Goal: Information Seeking & Learning: Learn about a topic

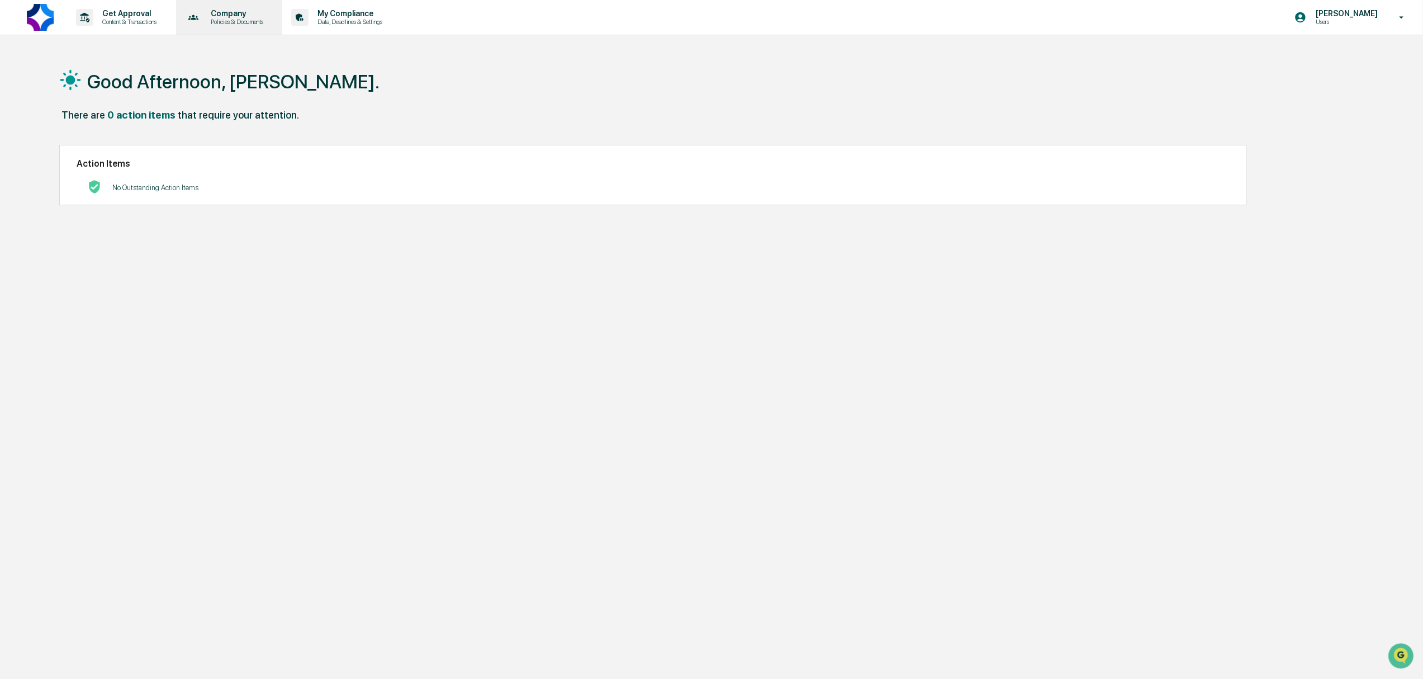
click at [228, 21] on p "Policies & Documents" at bounding box center [235, 22] width 67 height 8
click at [234, 87] on li "Approved Content Library" at bounding box center [253, 77] width 145 height 21
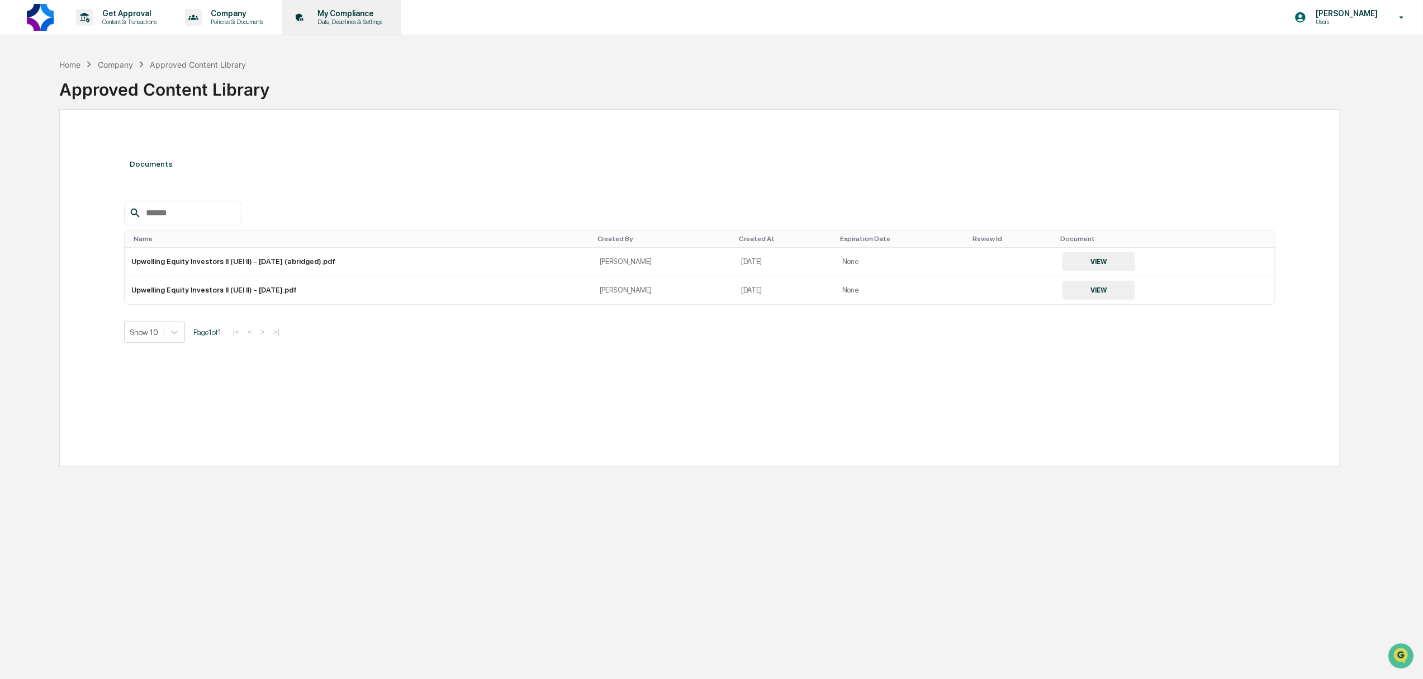
click at [340, 22] on p "Data, Deadlines & Settings" at bounding box center [348, 22] width 79 height 8
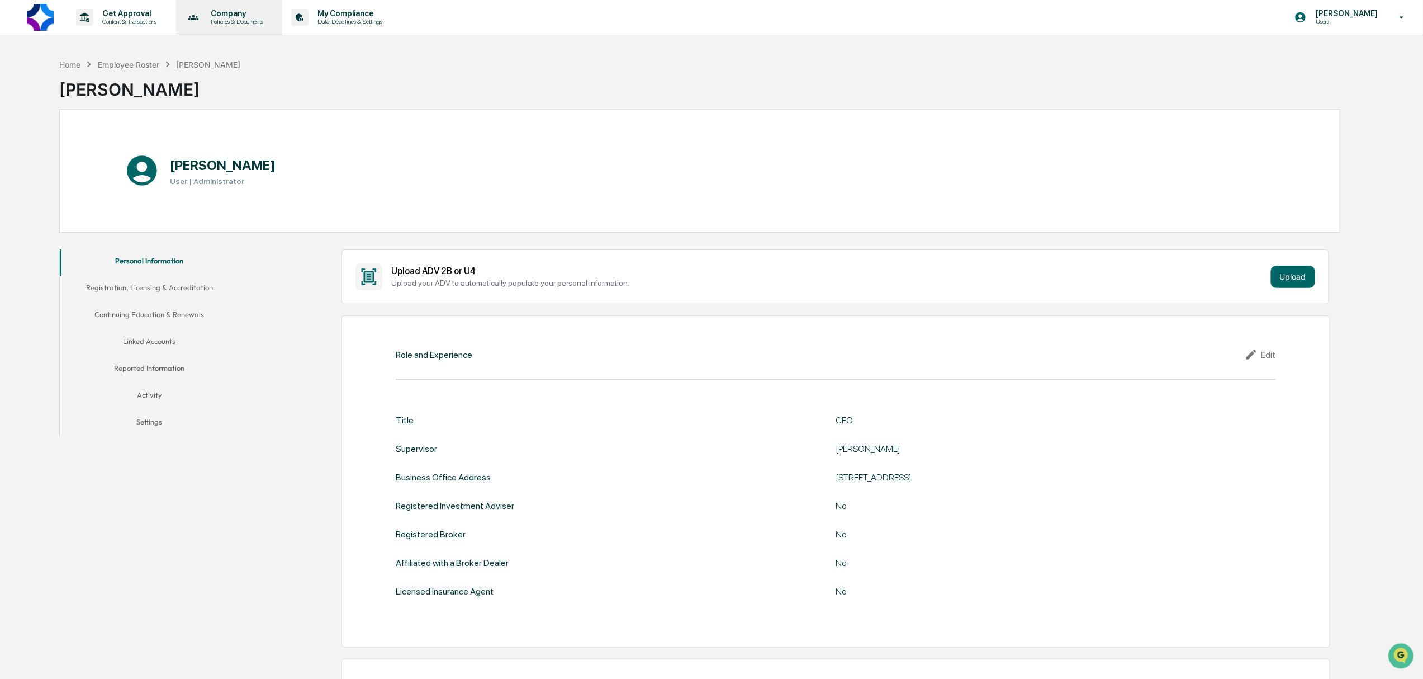
click at [251, 15] on p "Company" at bounding box center [235, 13] width 67 height 9
click at [257, 55] on li "Policy Document Library" at bounding box center [253, 56] width 145 height 21
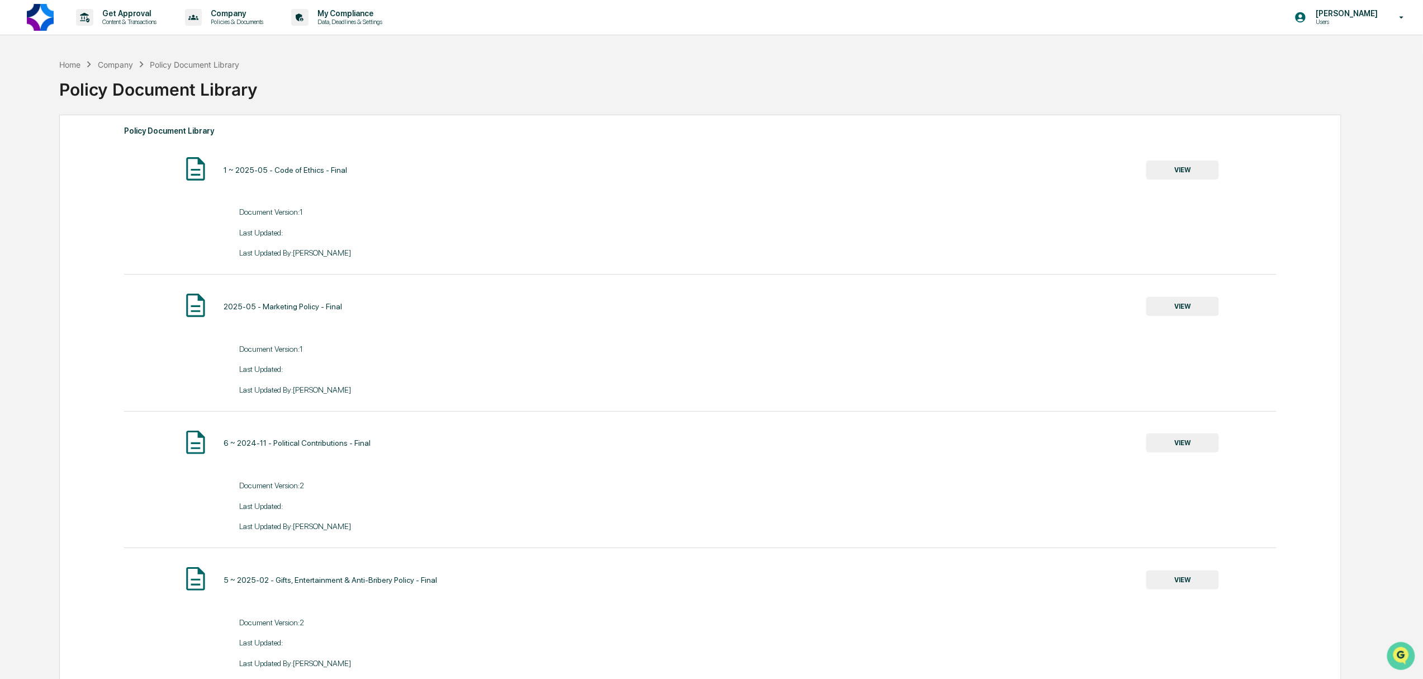
click at [1398, 652] on img "Open customer support" at bounding box center [1401, 655] width 28 height 22
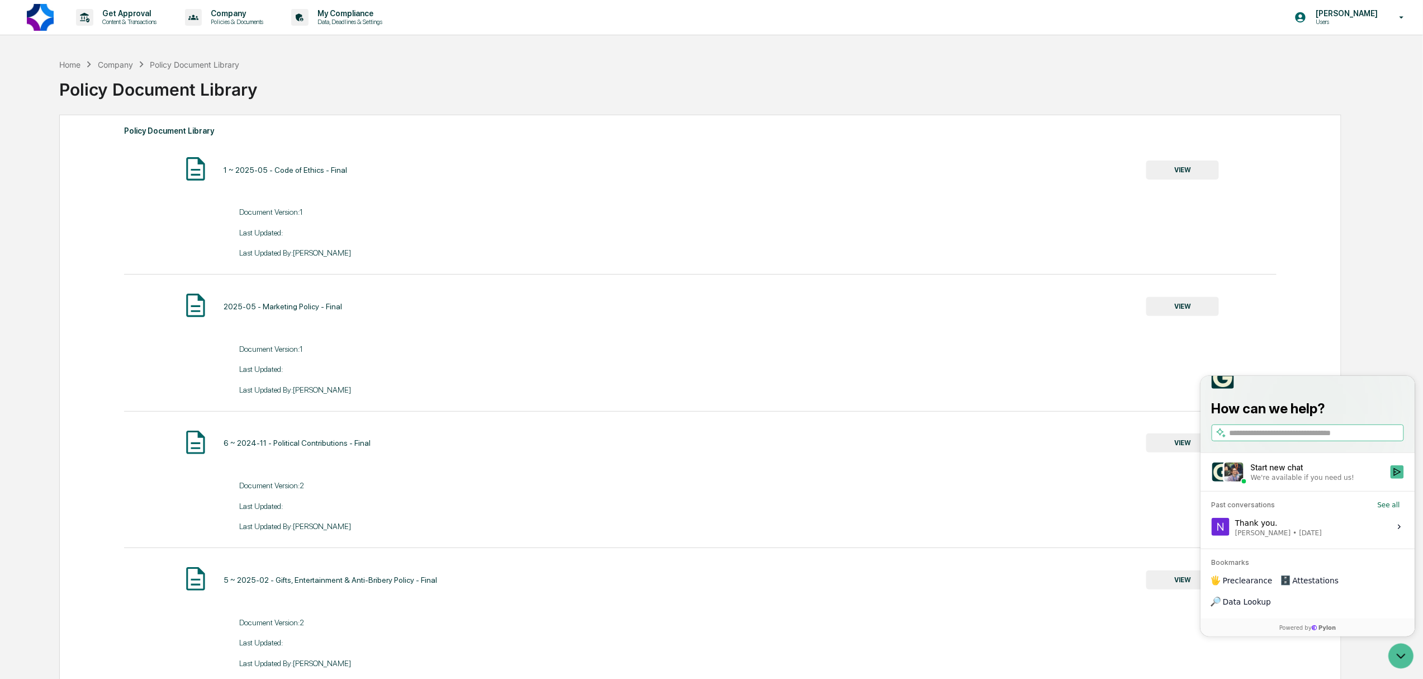
click at [36, 15] on img at bounding box center [40, 17] width 27 height 27
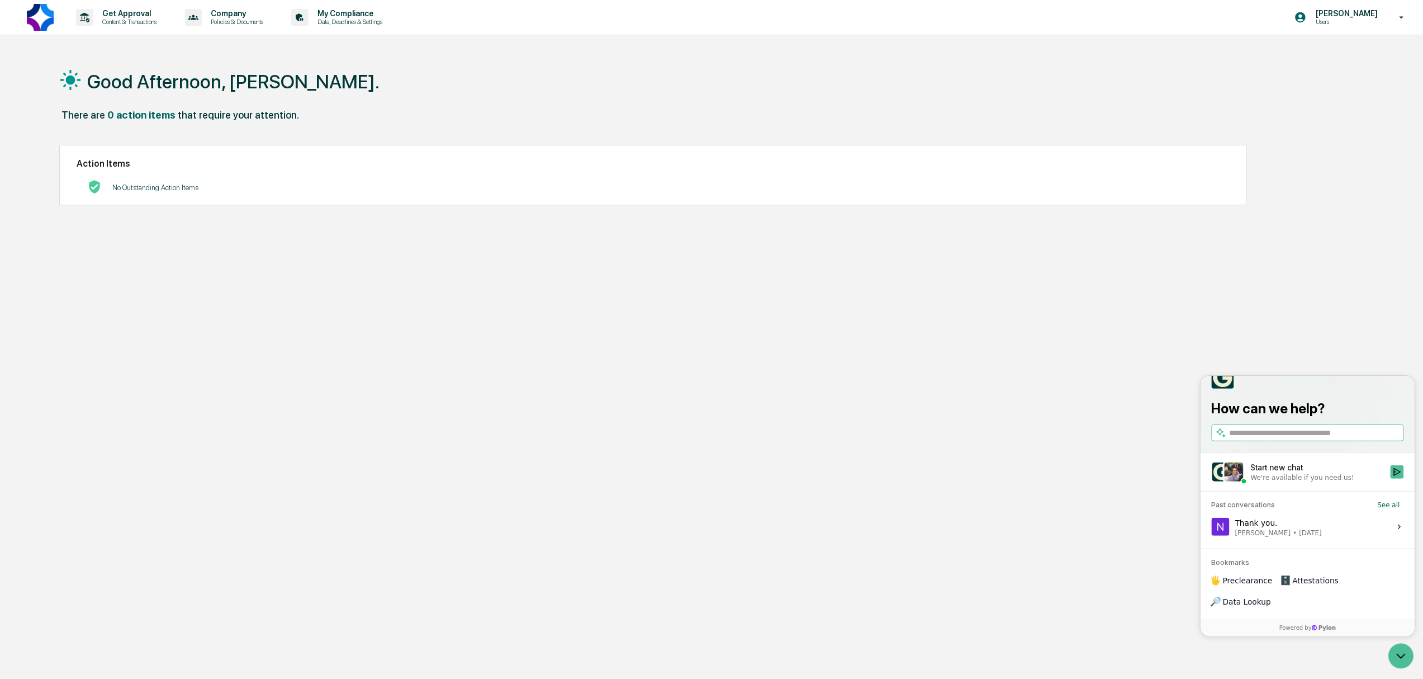
click at [1285, 262] on div "Good Afternoon, Nicole. There are 0 action items that require your attention. A…" at bounding box center [699, 392] width 1314 height 679
click at [347, 21] on p "Data, Deadlines & Settings" at bounding box center [348, 22] width 79 height 8
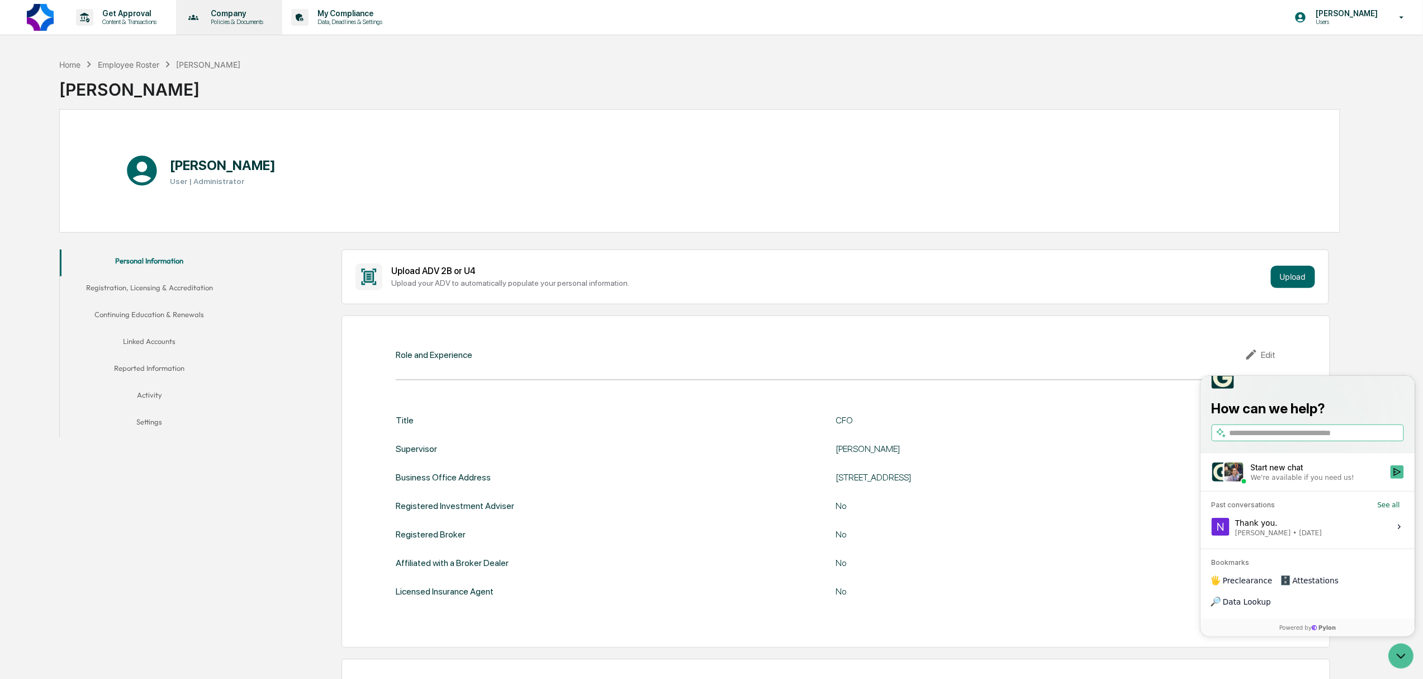
click at [246, 23] on p "Policies & Documents" at bounding box center [235, 22] width 67 height 8
click at [263, 55] on li "Policy Document Library" at bounding box center [253, 56] width 145 height 21
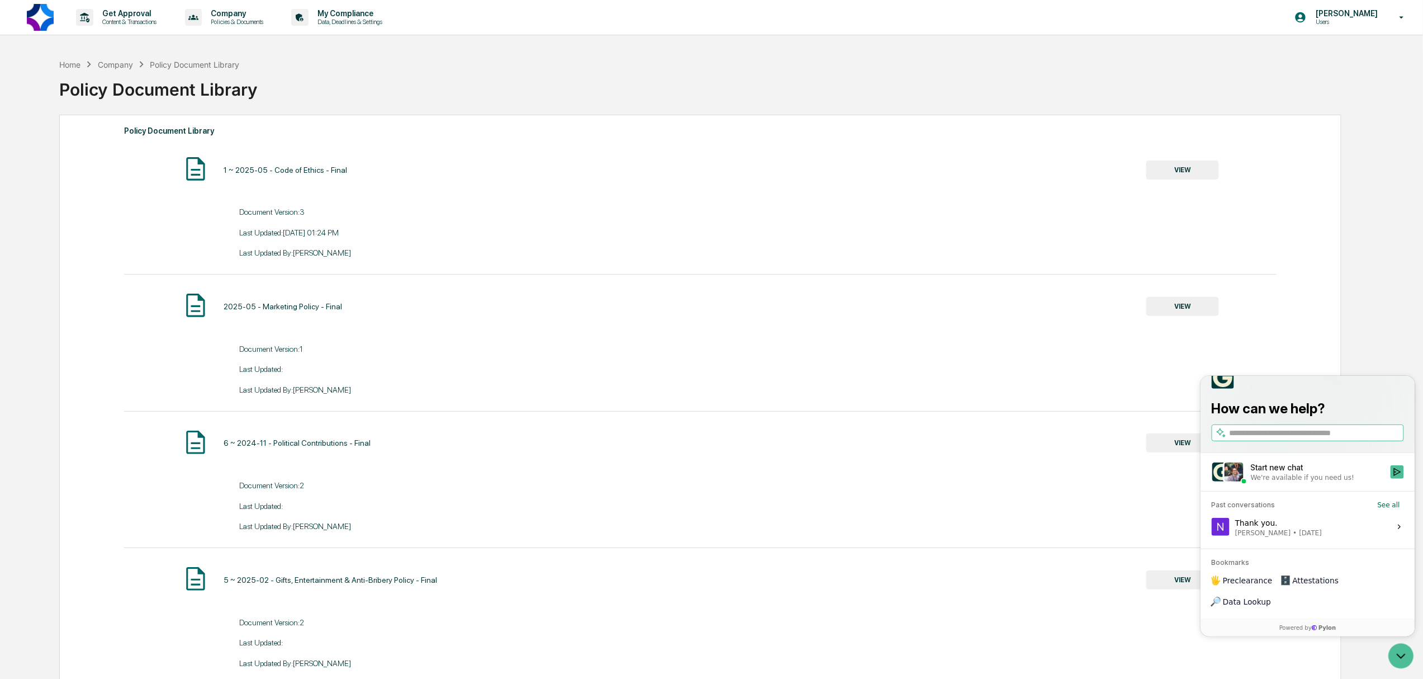
click at [1353, 297] on div "Home Company Policy Document Library Policy Document Library Policy Document Li…" at bounding box center [699, 580] width 1314 height 1055
click at [323, 177] on div "1 ~ 2025-05 - Code of Ethics - Final VIEW" at bounding box center [700, 170] width 1152 height 30
click at [1160, 162] on button "VIEW" at bounding box center [1182, 169] width 73 height 19
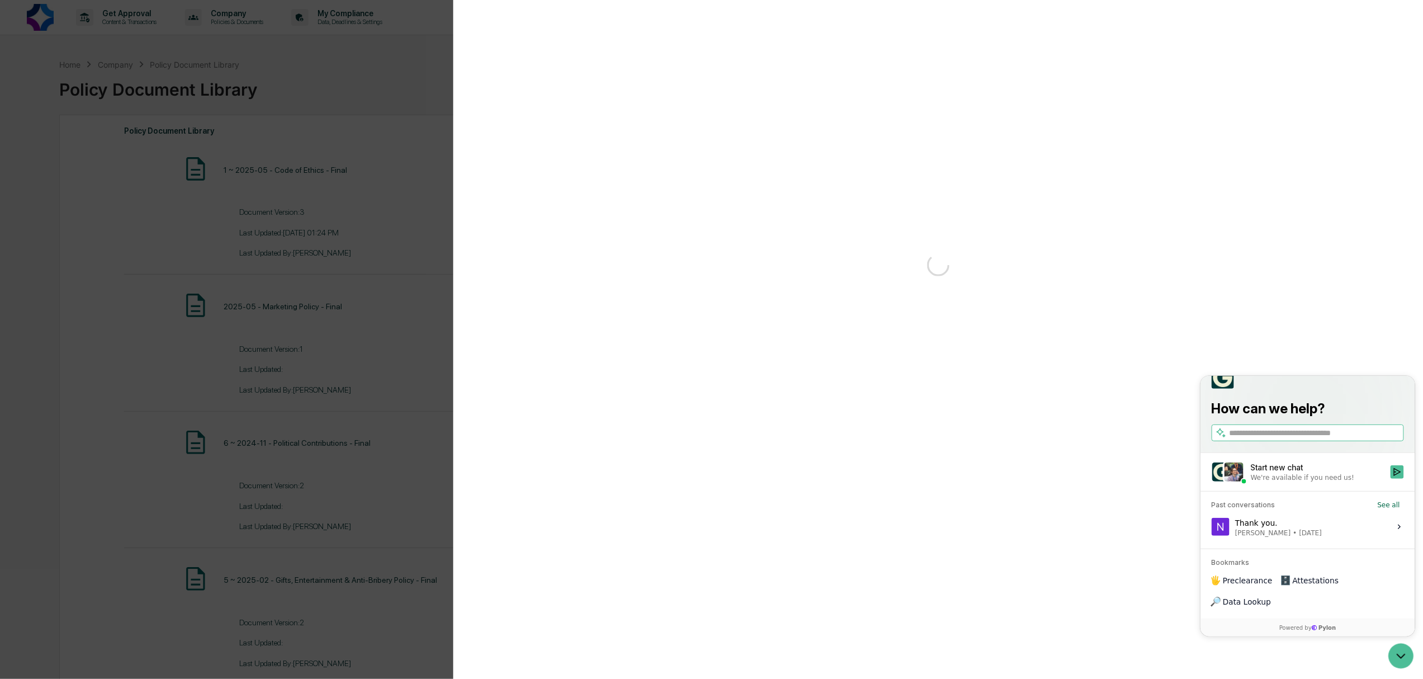
click at [1174, 168] on div "Version History" at bounding box center [938, 350] width 970 height 701
click at [1226, 276] on span "advisory services guided by integrity, honesty, sound judgment and an overarchi…" at bounding box center [937, 271] width 663 height 17
click at [417, 82] on div "Version History [DATE] 05:36 PM [PERSON_NAME] [DATE] 05:36 PM [PERSON_NAME] Mar…" at bounding box center [711, 339] width 1423 height 679
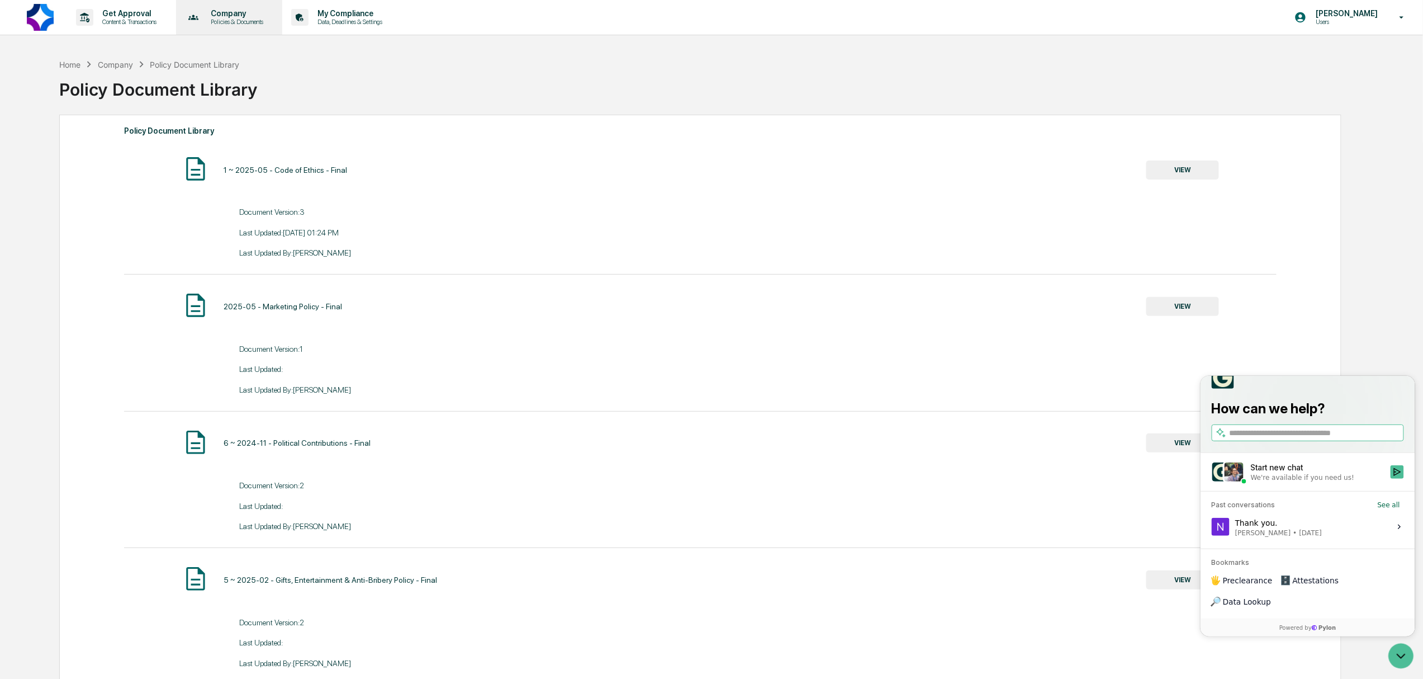
click at [216, 18] on p "Policies & Documents" at bounding box center [235, 22] width 67 height 8
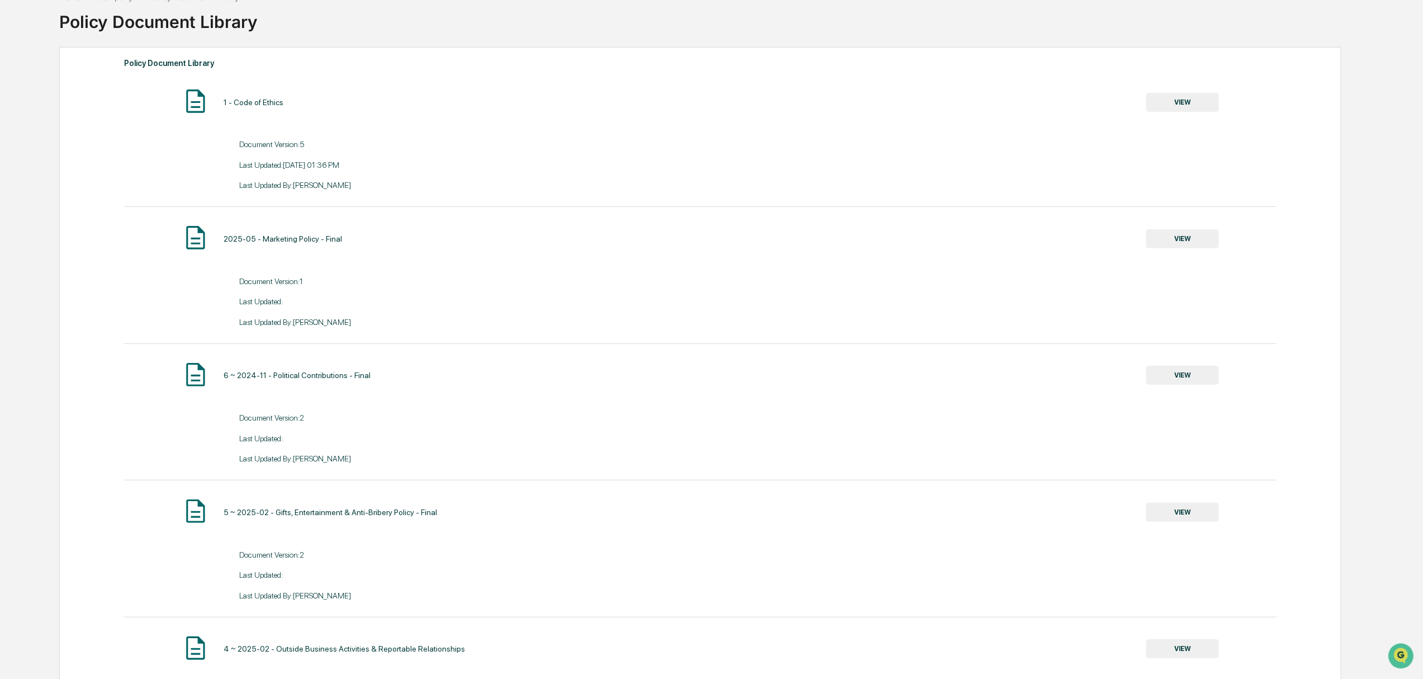
scroll to position [149, 0]
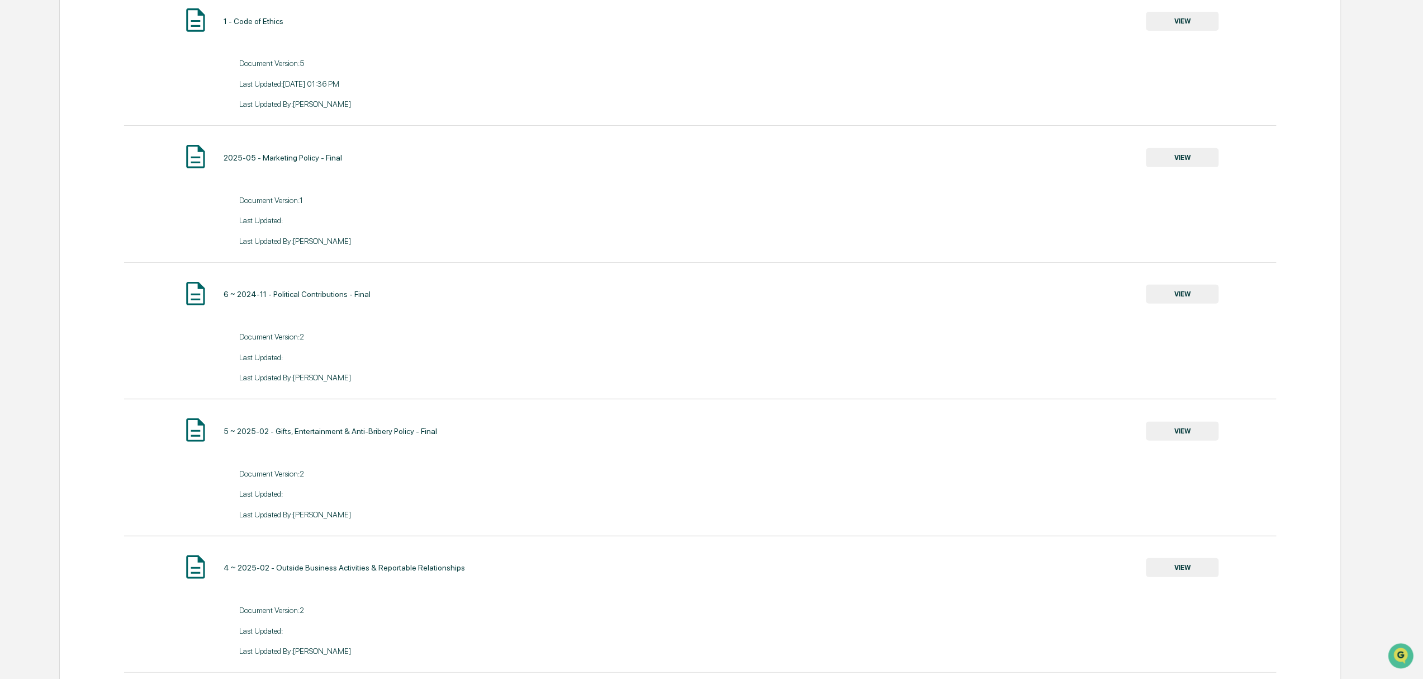
click at [1194, 300] on button "VIEW" at bounding box center [1182, 293] width 73 height 19
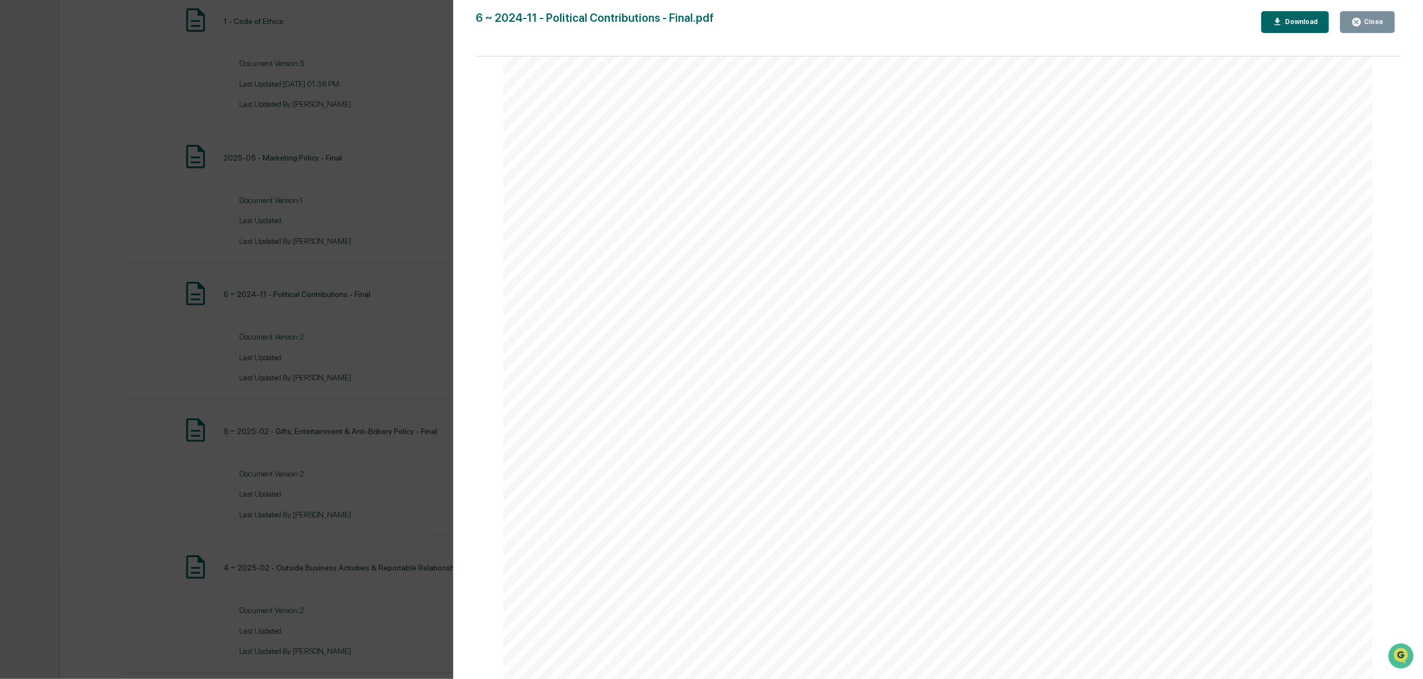
scroll to position [224, 0]
click at [344, 168] on div "Version History [DATE] 12:17 AM Joncarlo Mark [DATE] 04:05 PM [PERSON_NAME] 6 ~…" at bounding box center [711, 339] width 1423 height 679
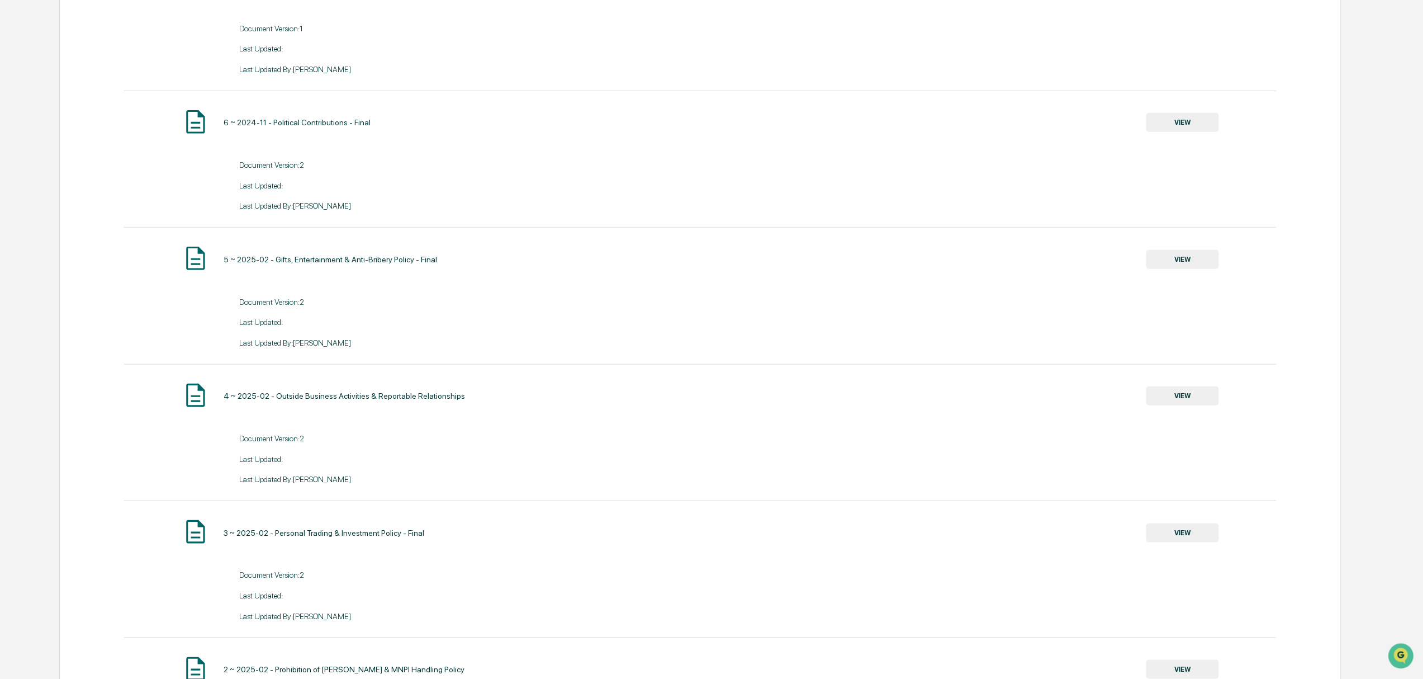
scroll to position [3, 0]
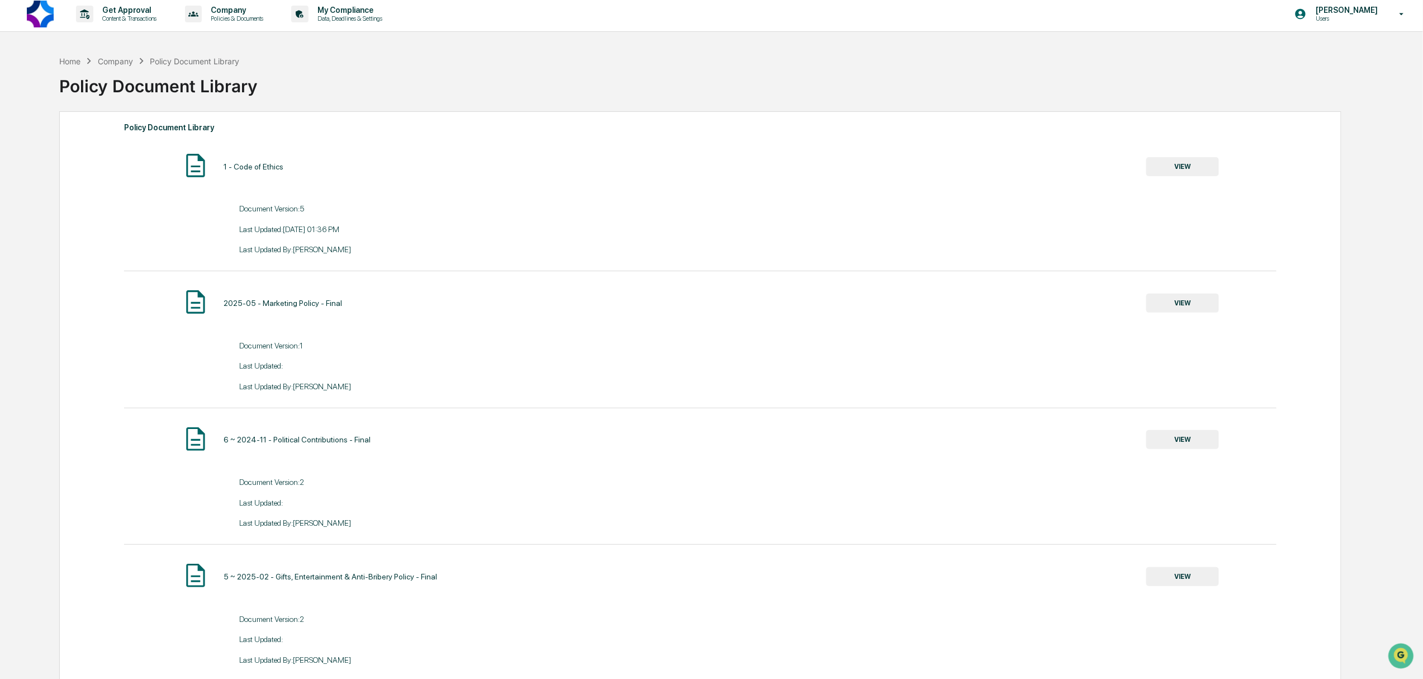
click at [1176, 177] on div "1 - Code of Ethics VIEW" at bounding box center [700, 166] width 1152 height 30
click at [1177, 173] on button "VIEW" at bounding box center [1182, 166] width 73 height 19
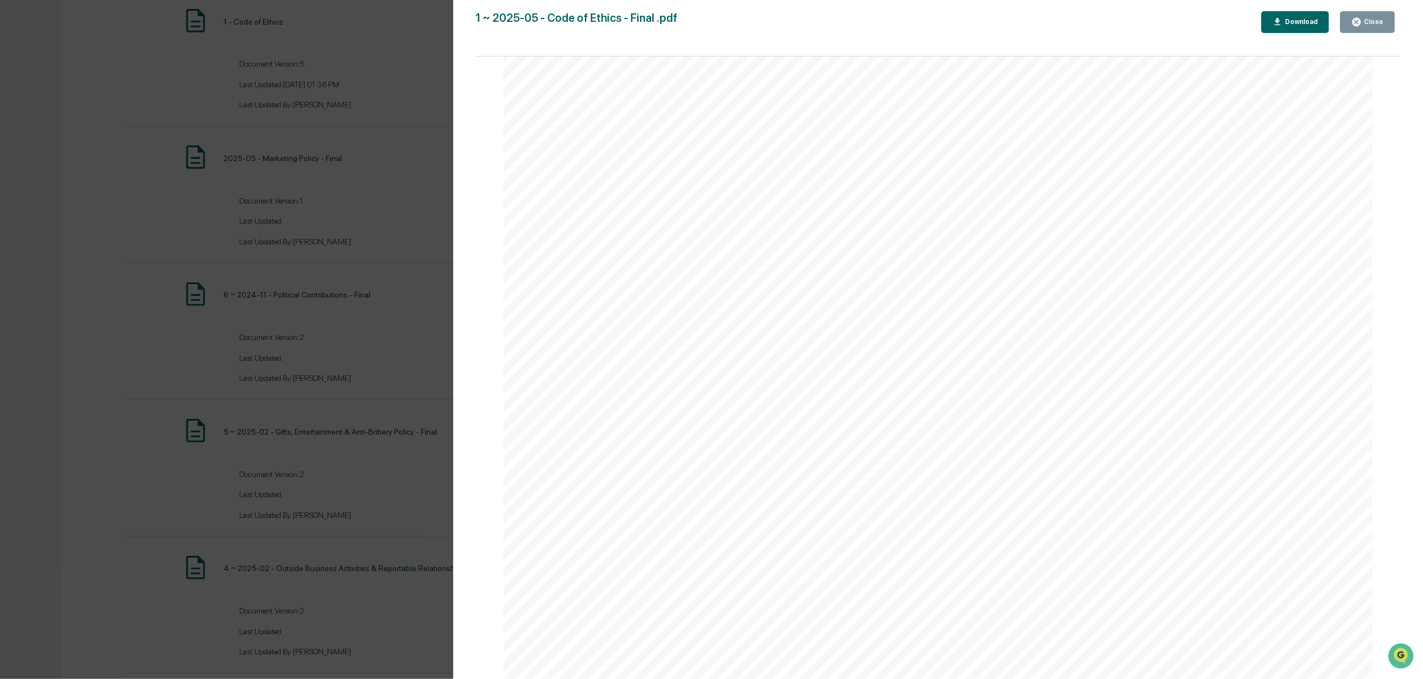
scroll to position [450, 0]
click at [132, 218] on div "Version History [DATE] 05:36 PM [PERSON_NAME] [DATE] 05:36 PM [PERSON_NAME] Mar…" at bounding box center [711, 339] width 1423 height 679
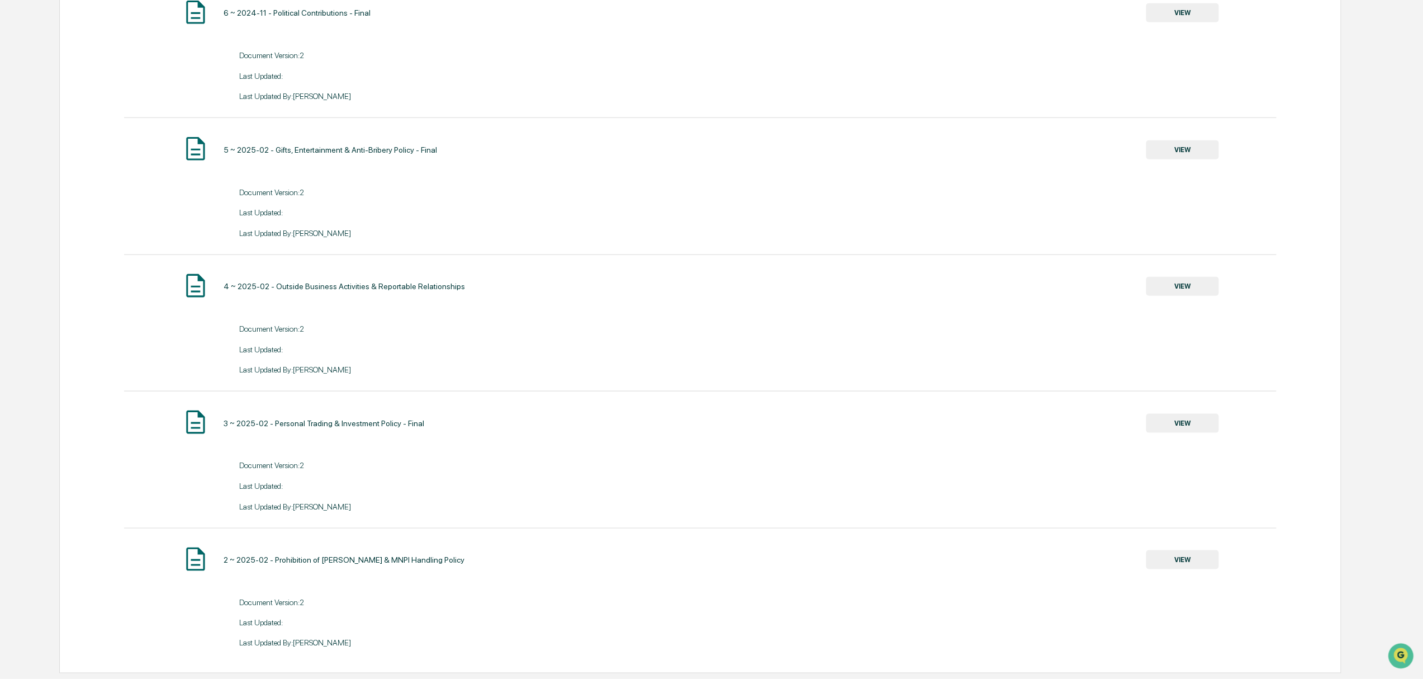
scroll to position [0, 0]
